Goal: Communication & Community: Answer question/provide support

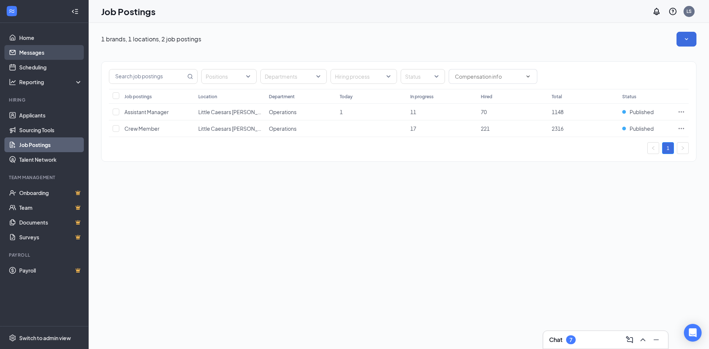
click at [33, 54] on link "Messages" at bounding box center [50, 52] width 63 height 15
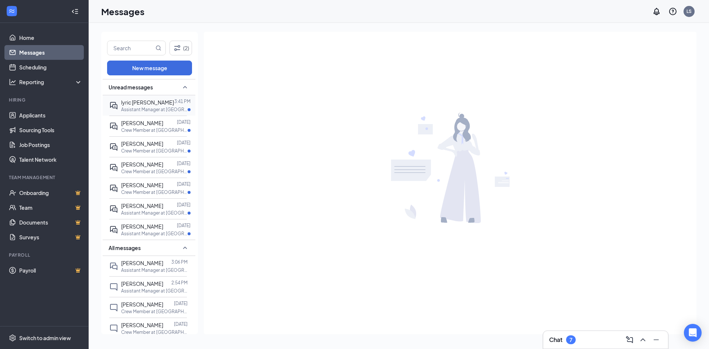
click at [130, 106] on p "Assistant Manager at [GEOGRAPHIC_DATA][PERSON_NAME]" at bounding box center [154, 109] width 66 height 6
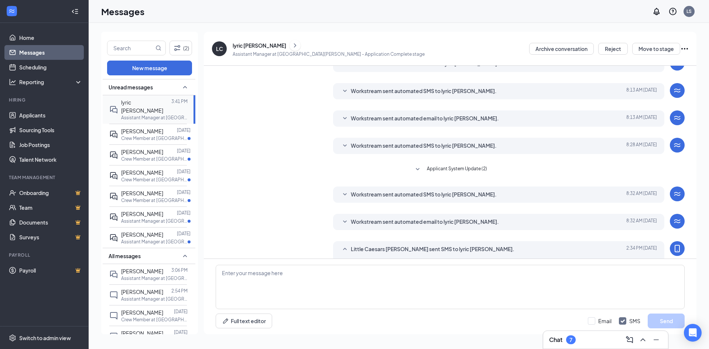
scroll to position [96, 0]
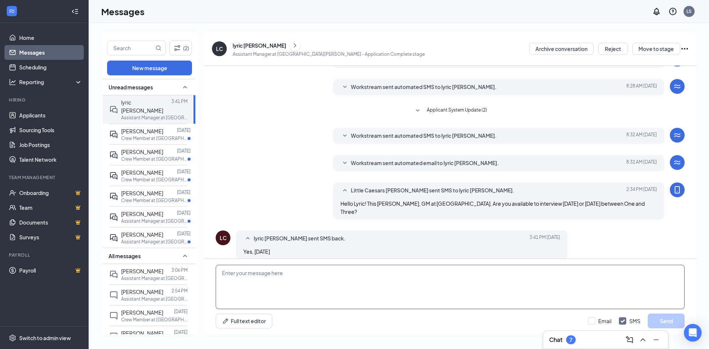
click at [328, 276] on textarea at bounding box center [450, 287] width 469 height 44
type textarea "Great! See you then!"
click at [664, 324] on button "Send" at bounding box center [666, 321] width 37 height 15
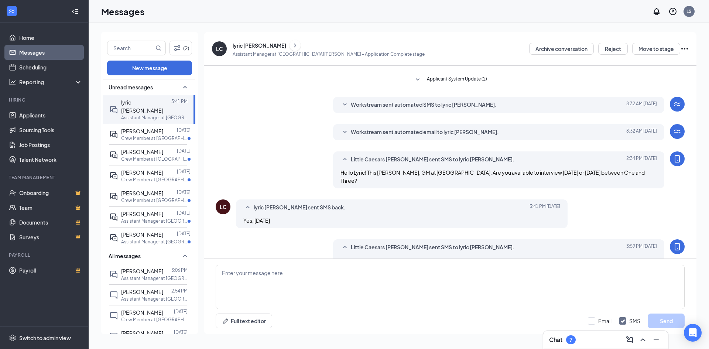
scroll to position [136, 0]
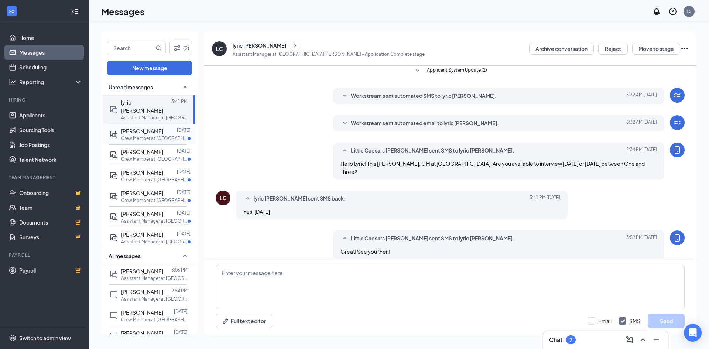
click at [134, 135] on p "Crew Member at [GEOGRAPHIC_DATA][PERSON_NAME]" at bounding box center [154, 138] width 66 height 6
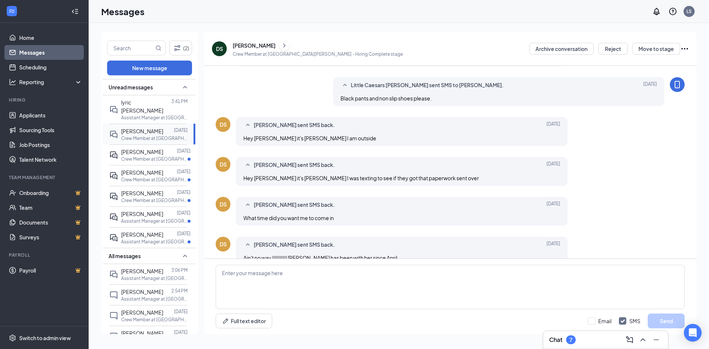
scroll to position [238, 0]
